Goal: Check status: Check status

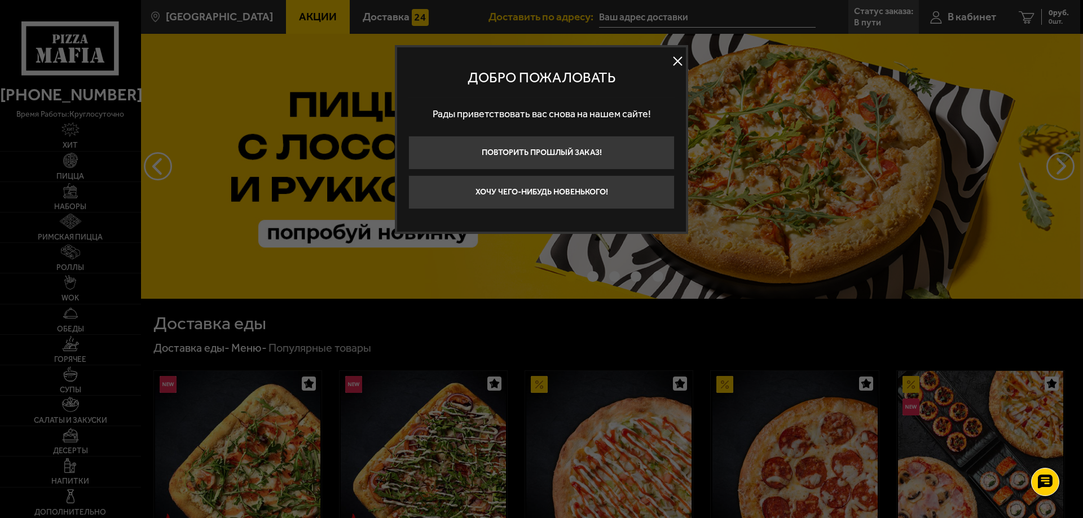
click at [678, 59] on button at bounding box center [677, 61] width 17 height 17
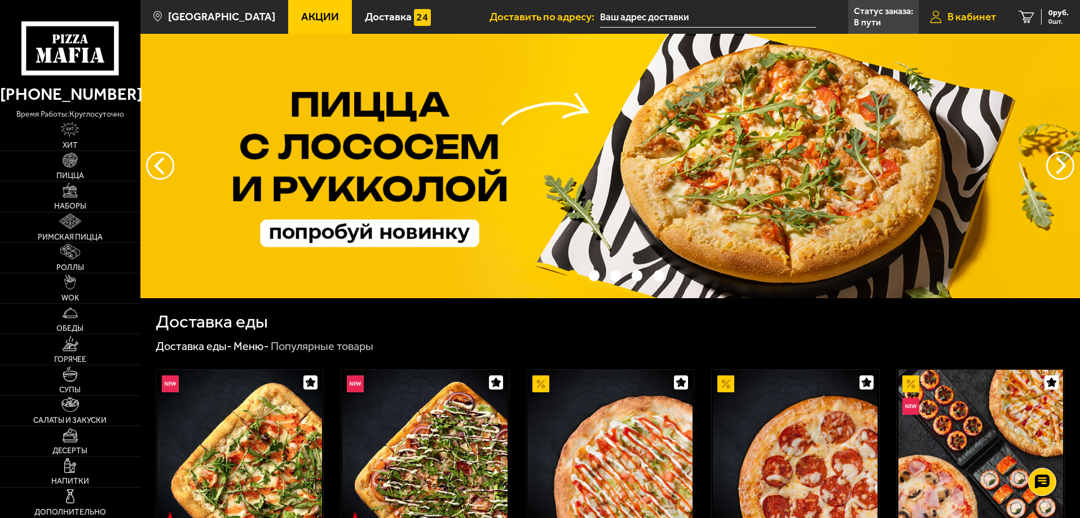
click at [983, 15] on span "В кабинет" at bounding box center [972, 16] width 49 height 11
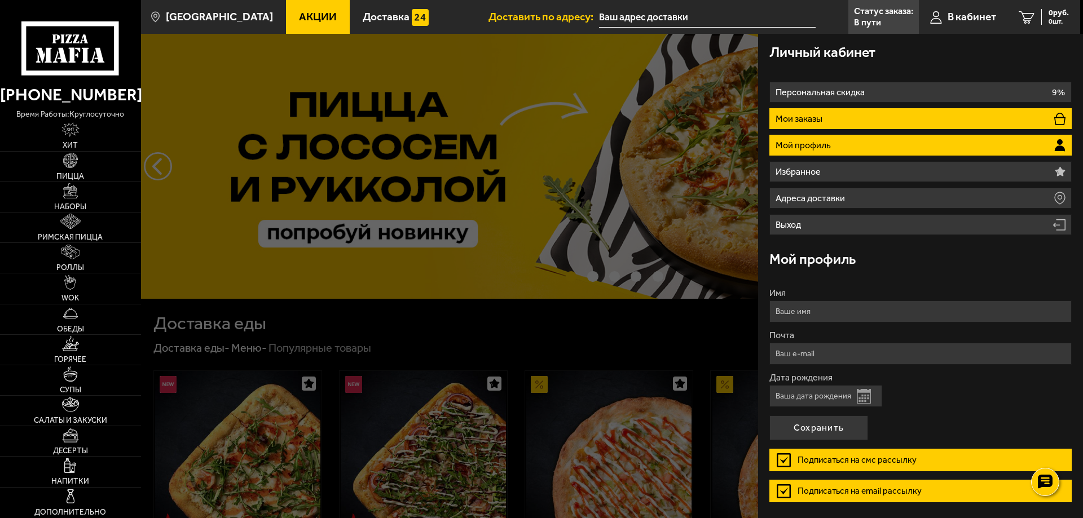
click at [811, 116] on p "Мои заказы" at bounding box center [801, 119] width 50 height 9
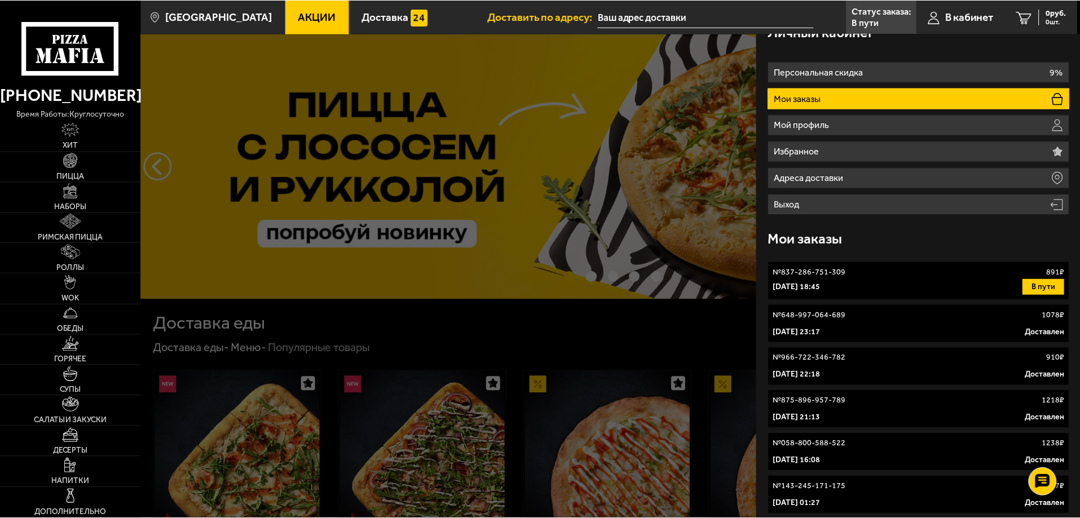
scroll to position [21, 0]
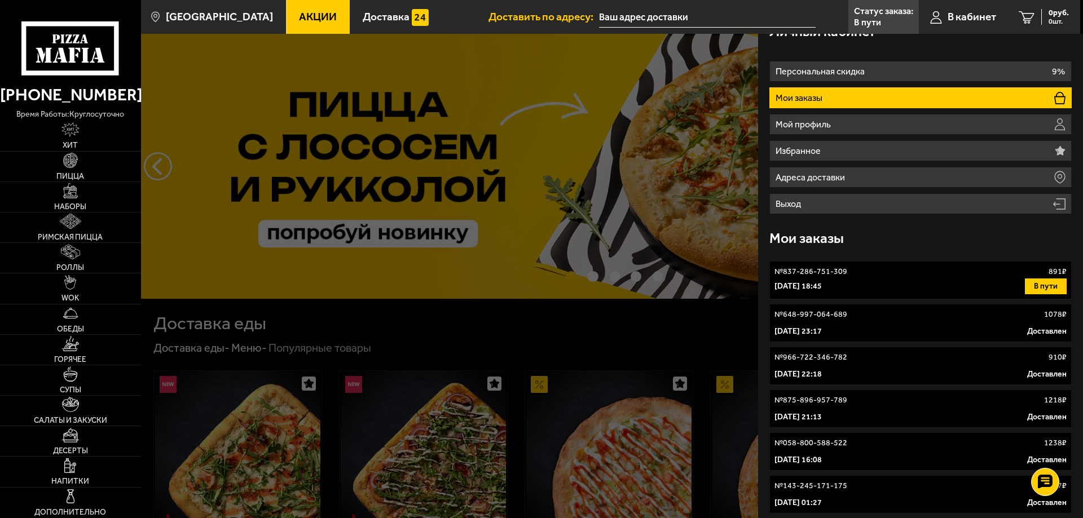
click at [938, 310] on div "№ 648-997-064-689 1078 ₽" at bounding box center [921, 314] width 292 height 11
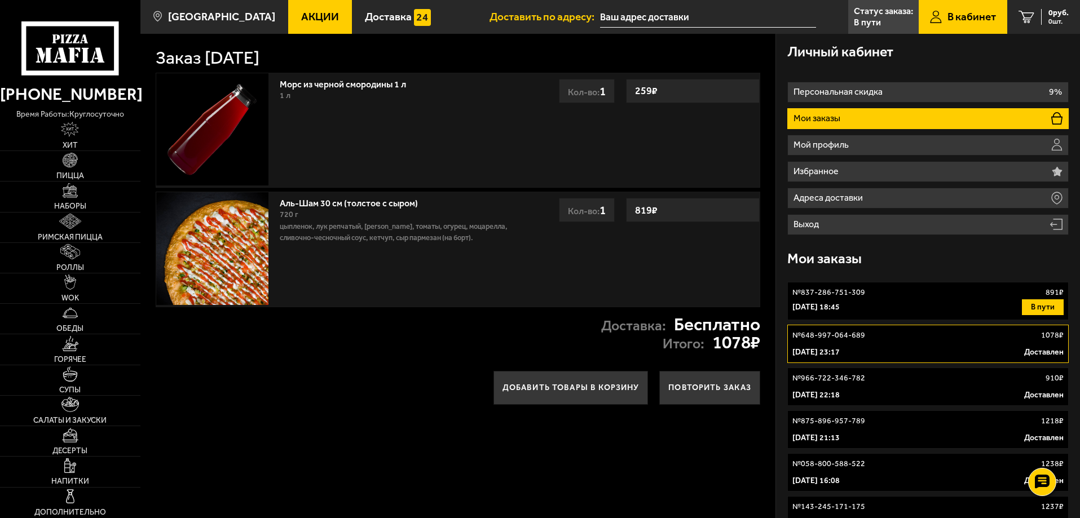
click at [884, 309] on div "1 октября 2025 г. 18:45 В пути" at bounding box center [928, 308] width 271 height 16
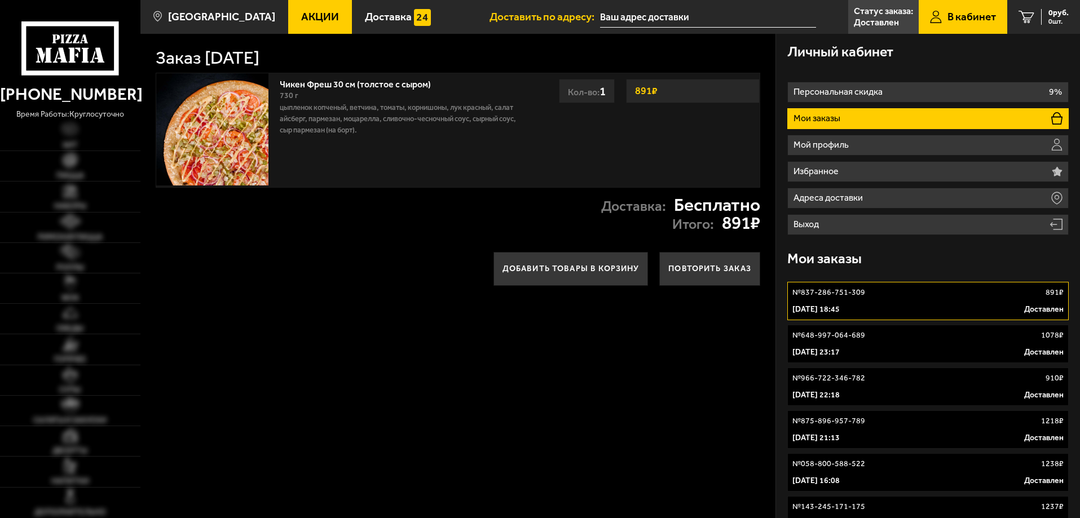
type input "[STREET_ADDRESS]"
